Goal: Transaction & Acquisition: Purchase product/service

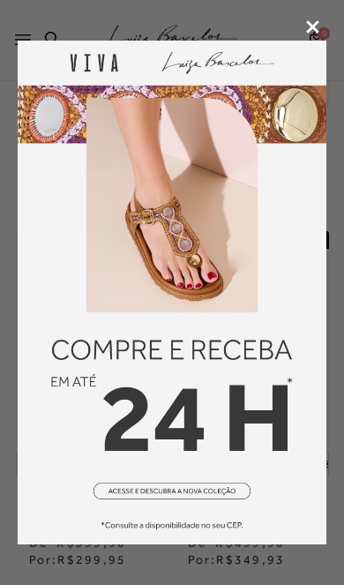
scroll to position [373, 0]
click at [308, 34] on icon at bounding box center [312, 26] width 13 height 13
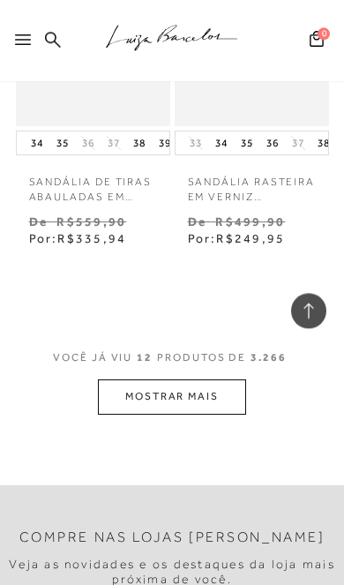
scroll to position [2188, 0]
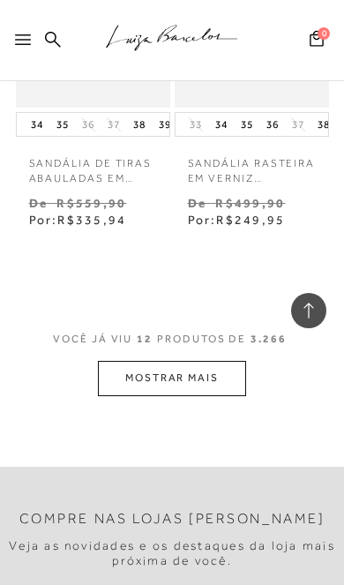
click at [203, 361] on button "MOSTRAR MAIS" at bounding box center [172, 378] width 148 height 34
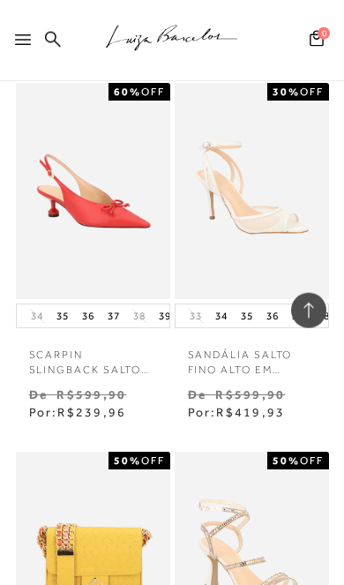
scroll to position [3687, 0]
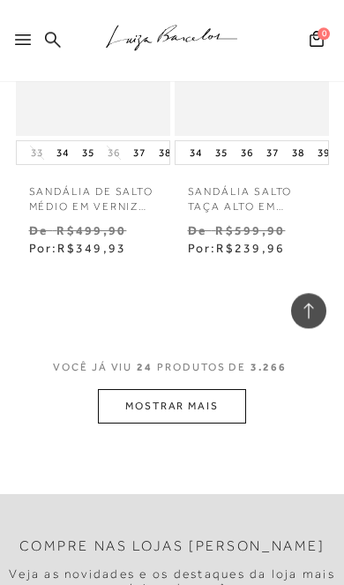
click at [207, 389] on button "MOSTRAR MAIS" at bounding box center [172, 406] width 148 height 34
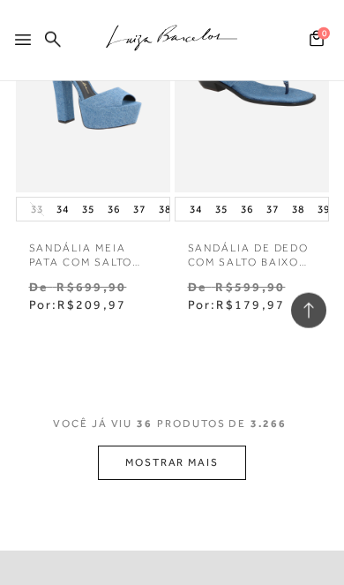
scroll to position [6499, 0]
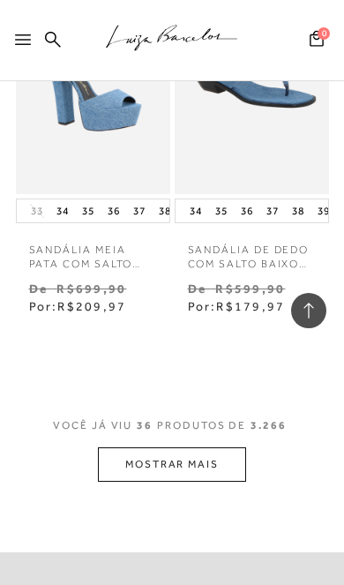
click at [187, 448] on button "MOSTRAR MAIS" at bounding box center [172, 465] width 148 height 34
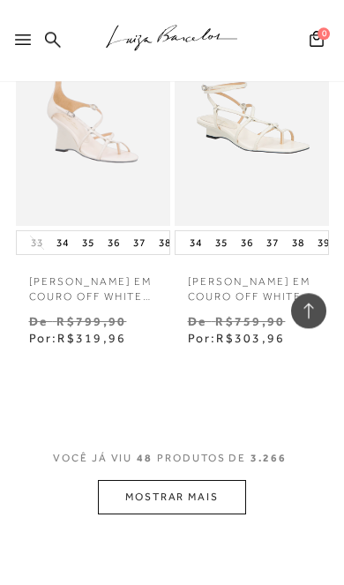
scroll to position [8679, 0]
click at [211, 480] on button "MOSTRAR MAIS" at bounding box center [172, 497] width 148 height 34
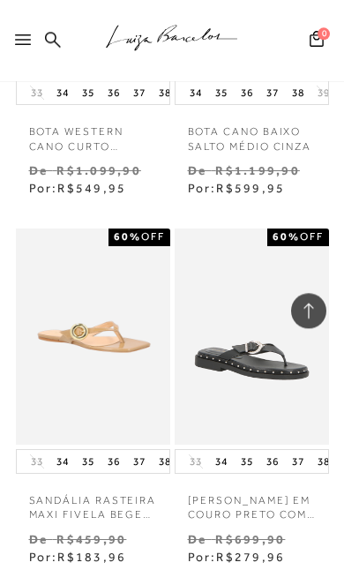
scroll to position [9570, 0]
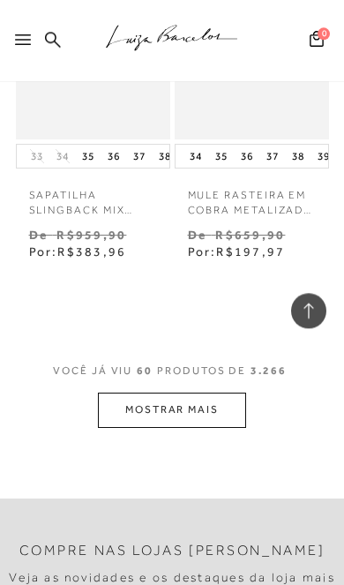
click at [227, 393] on button "MOSTRAR MAIS" at bounding box center [172, 410] width 148 height 34
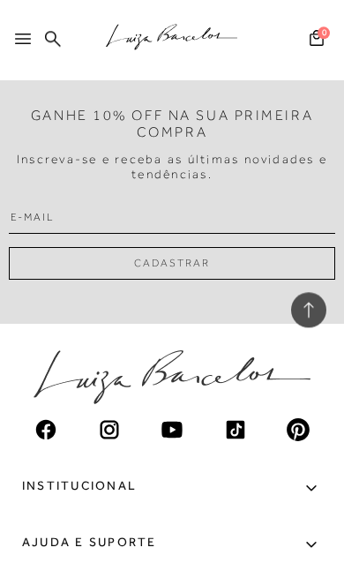
scroll to position [13803, 0]
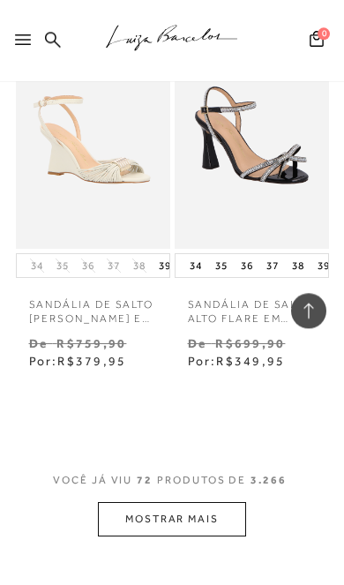
click at [224, 502] on button "MOSTRAR MAIS" at bounding box center [172, 519] width 148 height 34
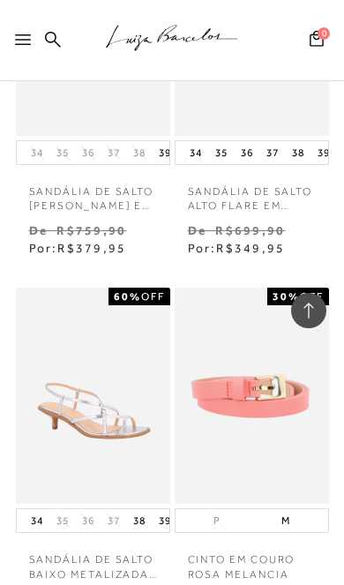
scroll to position [13195, 0]
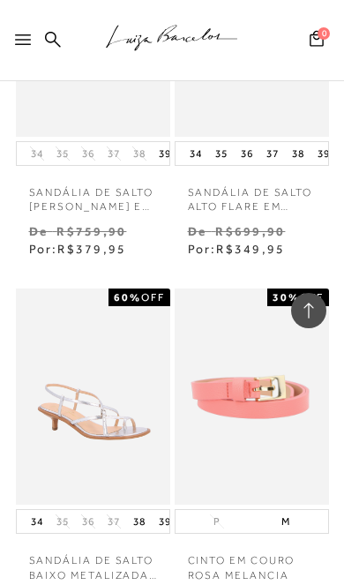
click at [87, 289] on img at bounding box center [93, 397] width 151 height 216
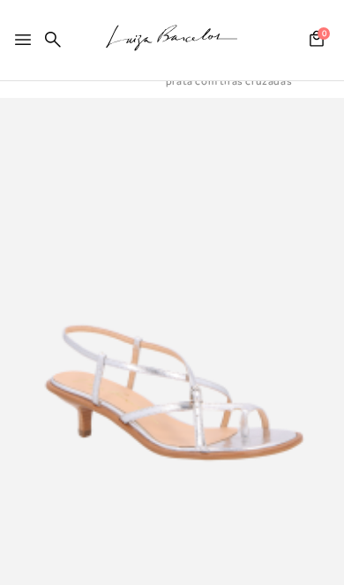
scroll to position [65, 0]
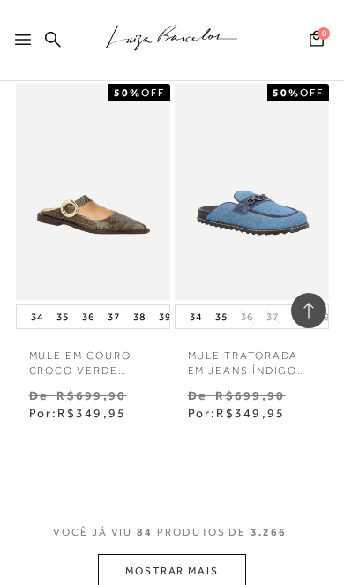
scroll to position [15262, 0]
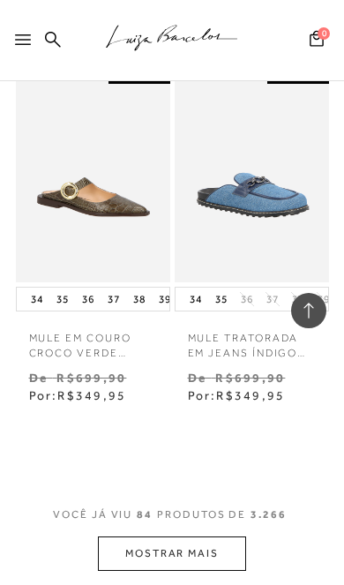
click at [204, 537] on button "MOSTRAR MAIS" at bounding box center [172, 554] width 148 height 34
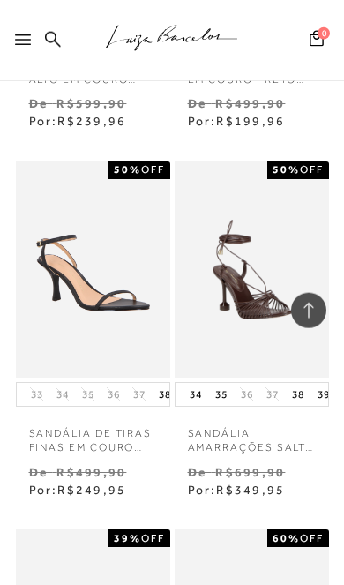
scroll to position [16411, 0]
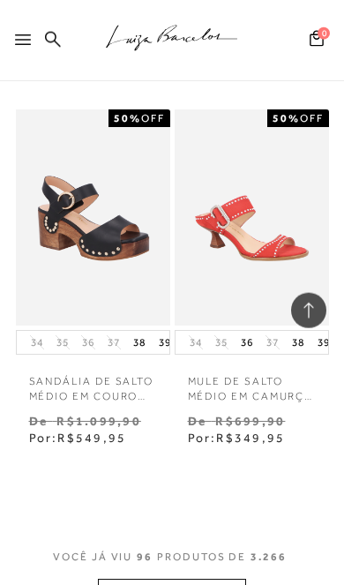
click at [237, 579] on button "MOSTRAR MAIS" at bounding box center [172, 596] width 148 height 34
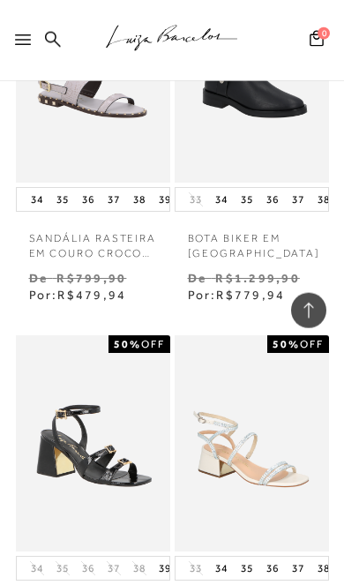
scroll to position [19531, 0]
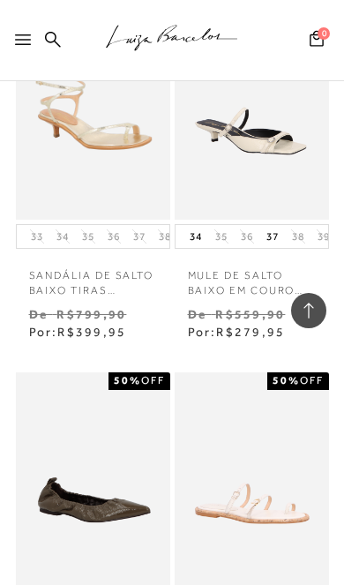
scroll to position [21331, 0]
